Goal: Task Accomplishment & Management: Use online tool/utility

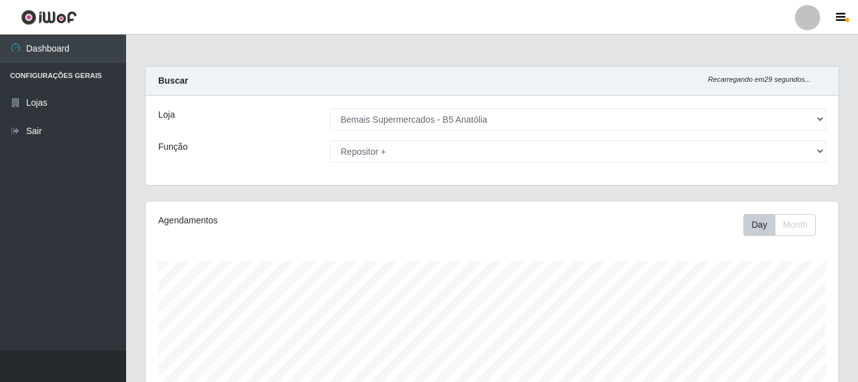
select select "405"
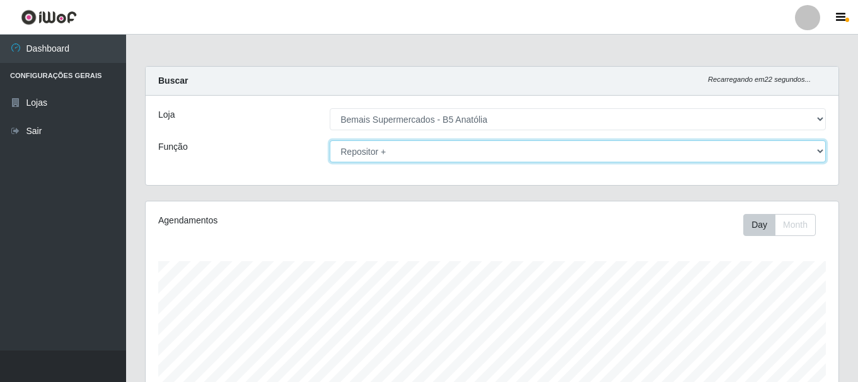
click at [370, 156] on select "[Selecione...] ASG ASG + ASG ++ Auxiliar de Estacionamento Auxiliar de Estacion…" at bounding box center [578, 152] width 496 height 22
click at [330, 141] on select "[Selecione...] ASG ASG + ASG ++ Auxiliar de Estacionamento Auxiliar de Estacion…" at bounding box center [578, 152] width 496 height 22
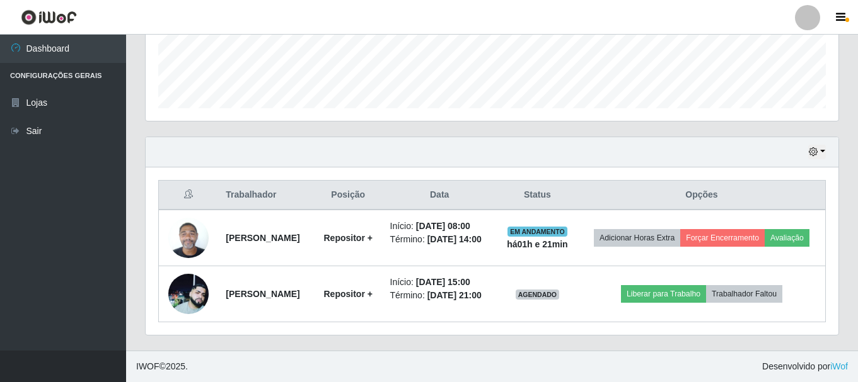
scroll to position [361, 0]
click at [814, 147] on icon "button" at bounding box center [812, 151] width 9 height 9
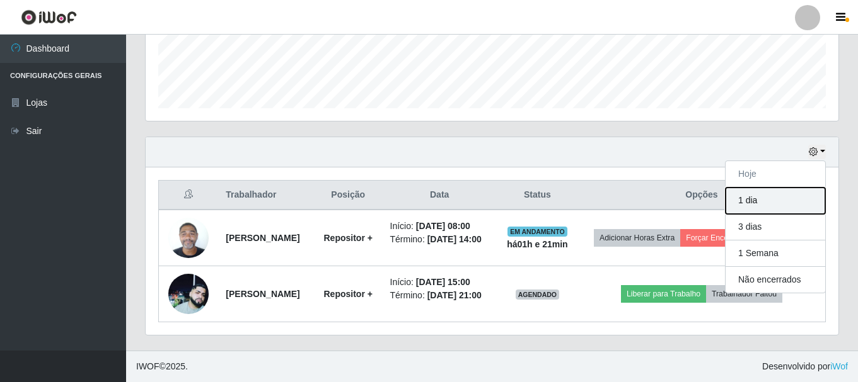
click at [788, 188] on button "1 dia" at bounding box center [775, 201] width 100 height 26
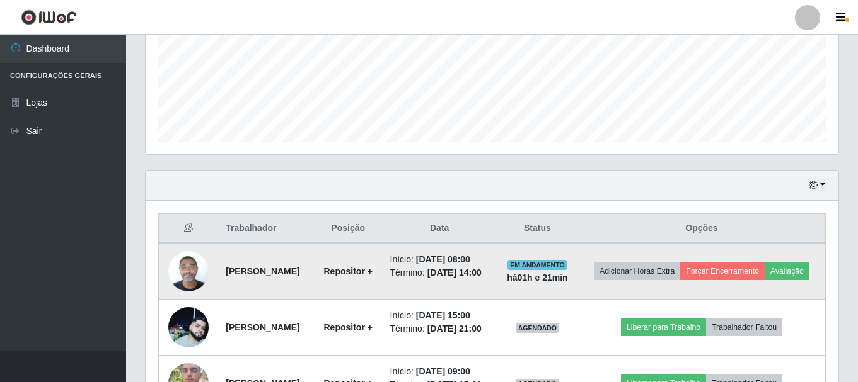
scroll to position [308, 0]
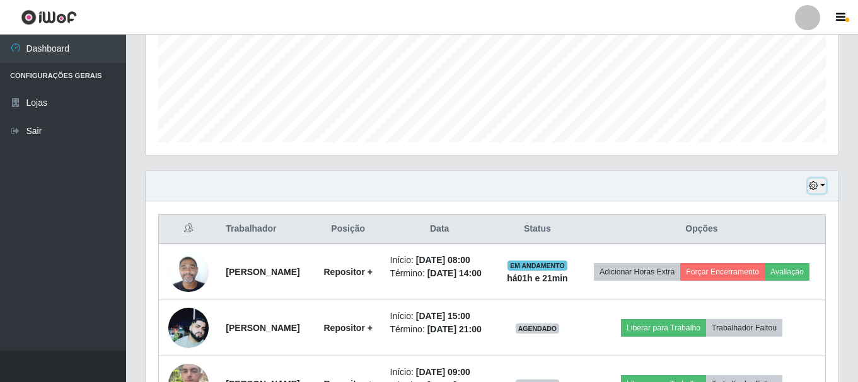
click at [823, 189] on button "button" at bounding box center [817, 186] width 18 height 14
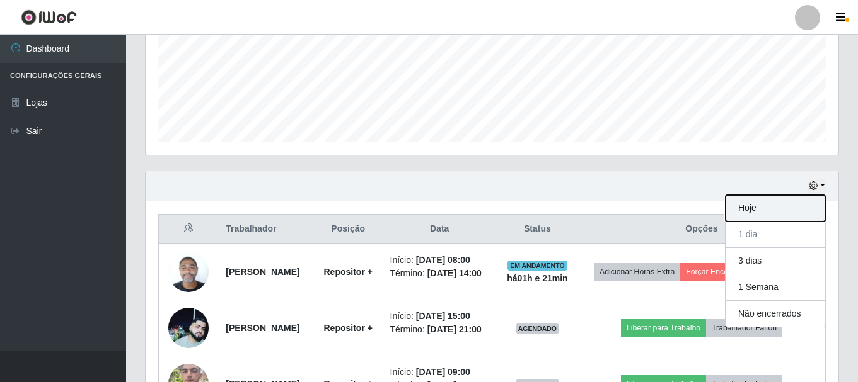
click at [762, 210] on button "Hoje" at bounding box center [775, 208] width 100 height 26
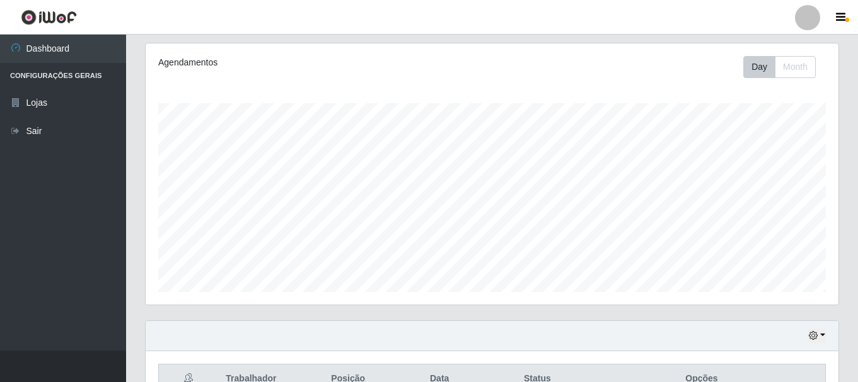
scroll to position [0, 0]
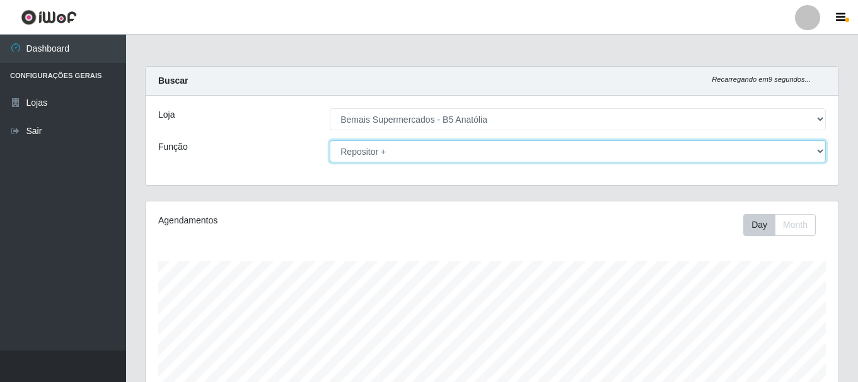
click at [558, 149] on select "[Selecione...] ASG ASG + ASG ++ Auxiliar de Estacionamento Auxiliar de Estacion…" at bounding box center [578, 152] width 496 height 22
click at [330, 141] on select "[Selecione...] ASG ASG + ASG ++ Auxiliar de Estacionamento Auxiliar de Estacion…" at bounding box center [578, 152] width 496 height 22
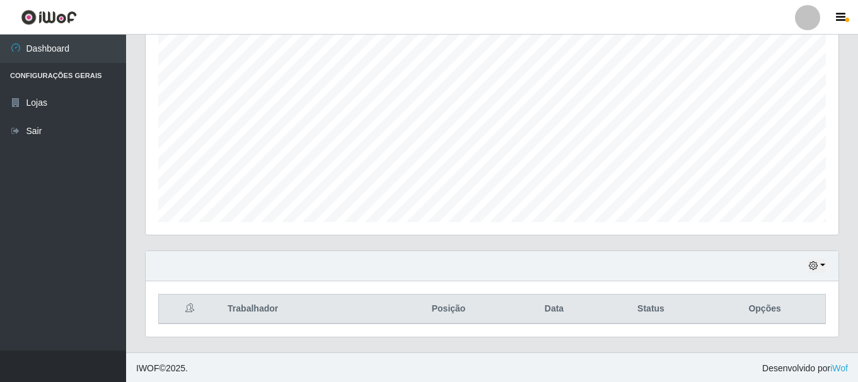
scroll to position [230, 0]
click at [815, 263] on icon "button" at bounding box center [812, 264] width 9 height 9
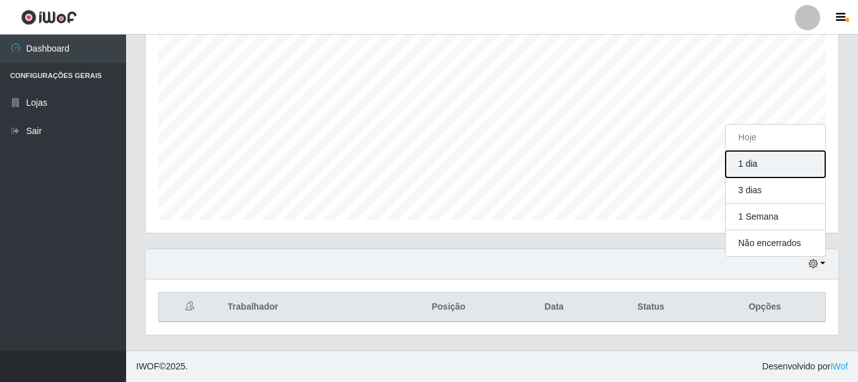
click at [747, 171] on button "1 dia" at bounding box center [775, 164] width 100 height 26
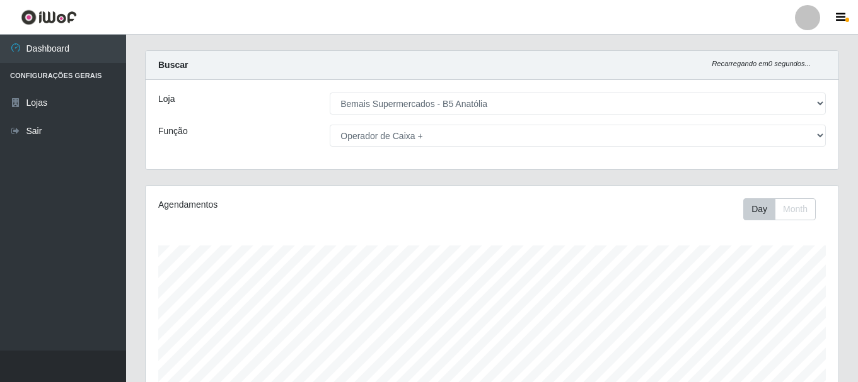
scroll to position [0, 0]
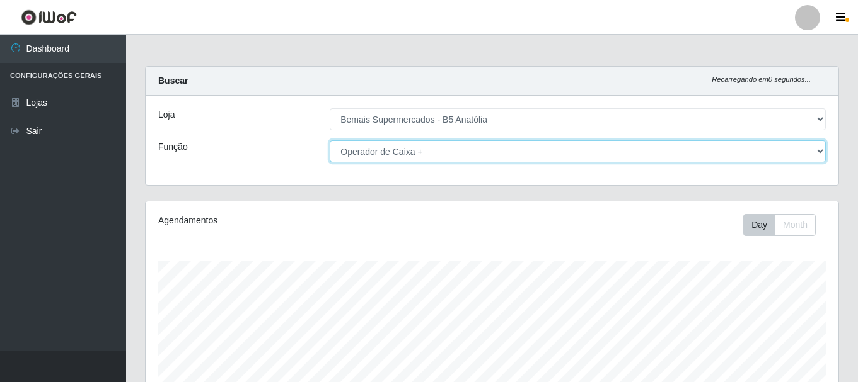
click at [575, 154] on select "[Selecione...] ASG ASG + ASG ++ Auxiliar de Estacionamento Auxiliar de Estacion…" at bounding box center [578, 152] width 496 height 22
select select "82"
click at [330, 141] on select "[Selecione...] ASG ASG + ASG ++ Auxiliar de Estacionamento Auxiliar de Estacion…" at bounding box center [578, 152] width 496 height 22
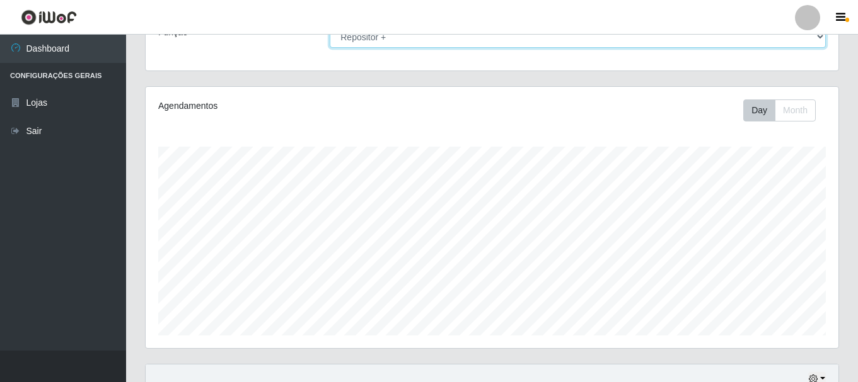
scroll to position [230, 0]
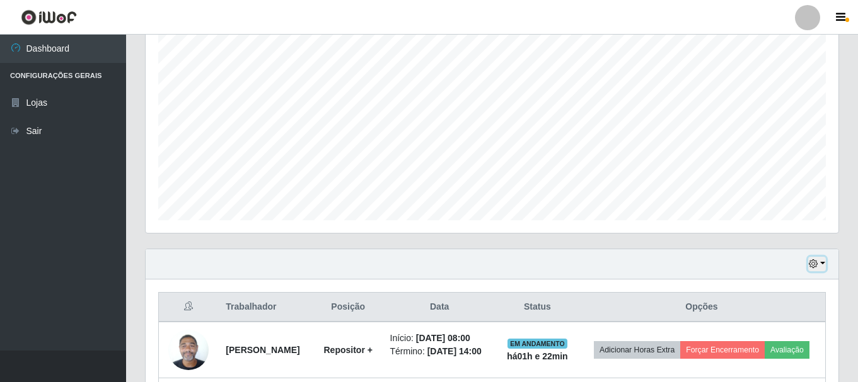
click at [818, 263] on button "button" at bounding box center [817, 264] width 18 height 14
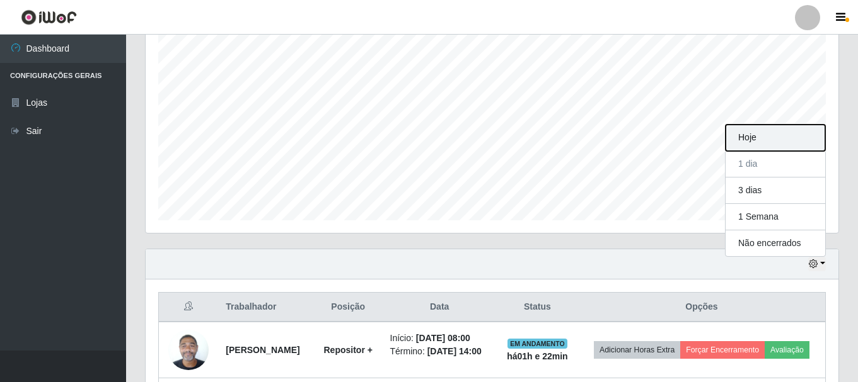
click at [757, 147] on button "Hoje" at bounding box center [775, 138] width 100 height 26
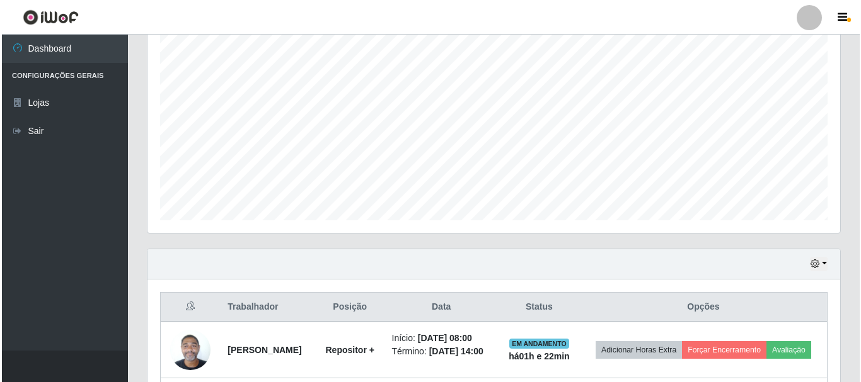
scroll to position [356, 0]
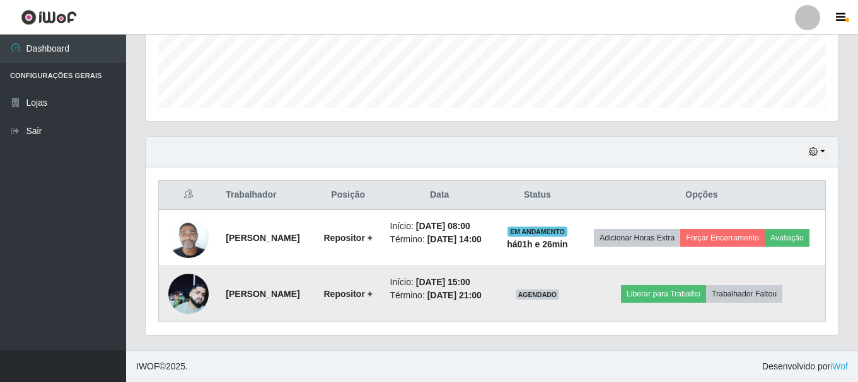
click at [184, 288] on img at bounding box center [188, 294] width 40 height 40
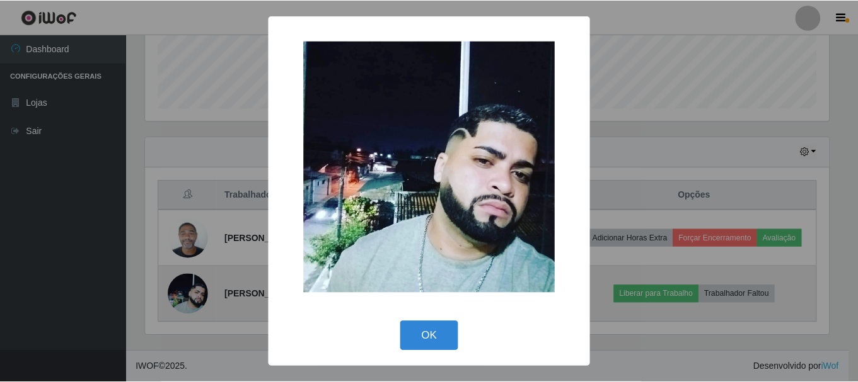
scroll to position [261, 686]
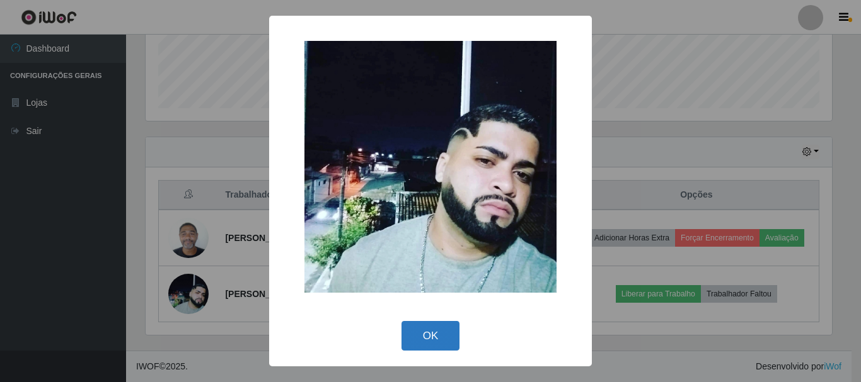
click at [444, 340] on button "OK" at bounding box center [430, 336] width 59 height 30
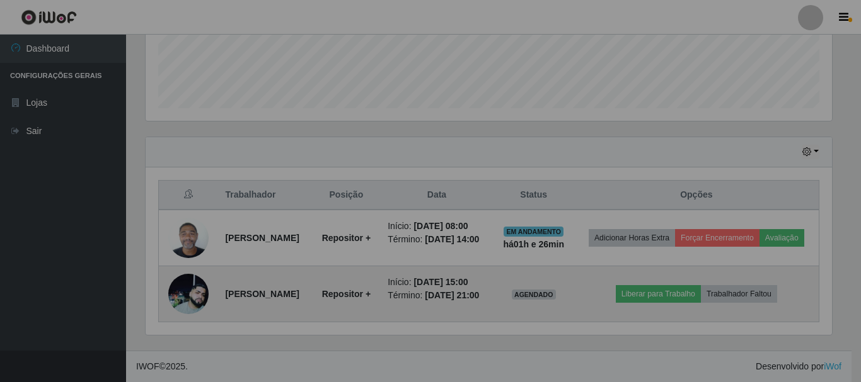
scroll to position [261, 692]
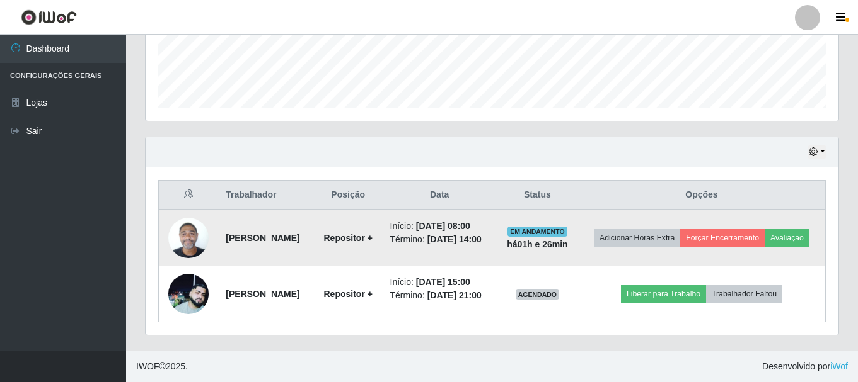
click at [190, 233] on img at bounding box center [188, 238] width 40 height 54
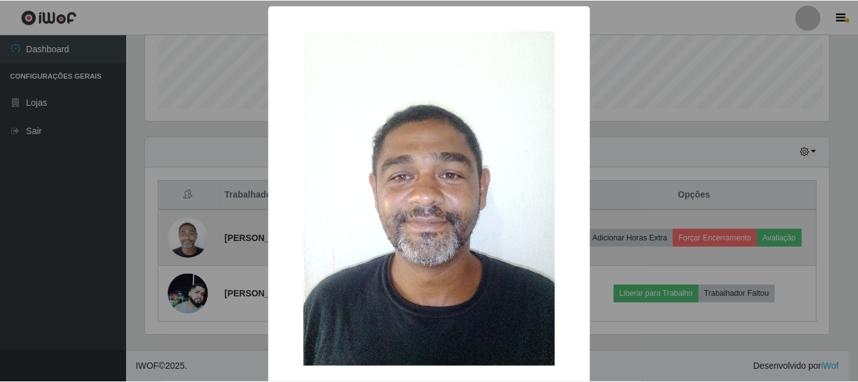
scroll to position [261, 686]
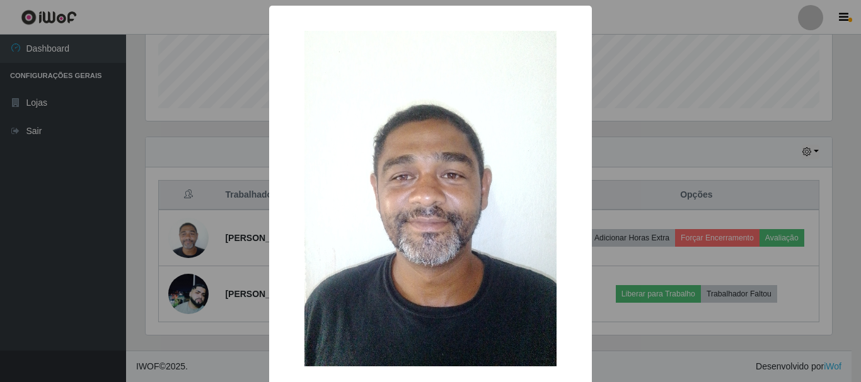
click at [246, 207] on div "× OK Cancel" at bounding box center [430, 191] width 861 height 382
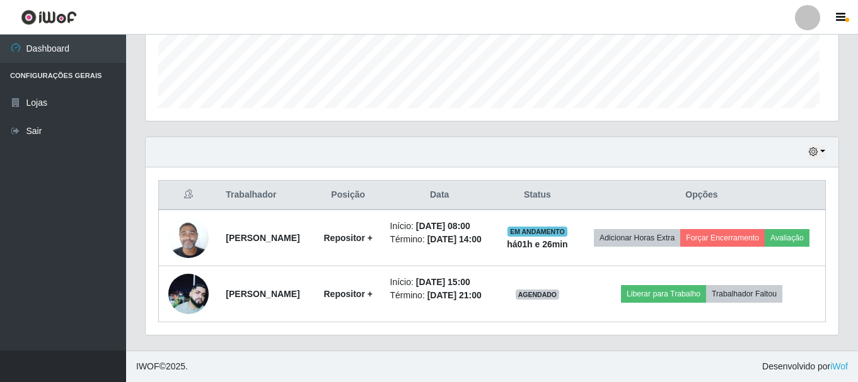
scroll to position [261, 692]
